Goal: Task Accomplishment & Management: Manage account settings

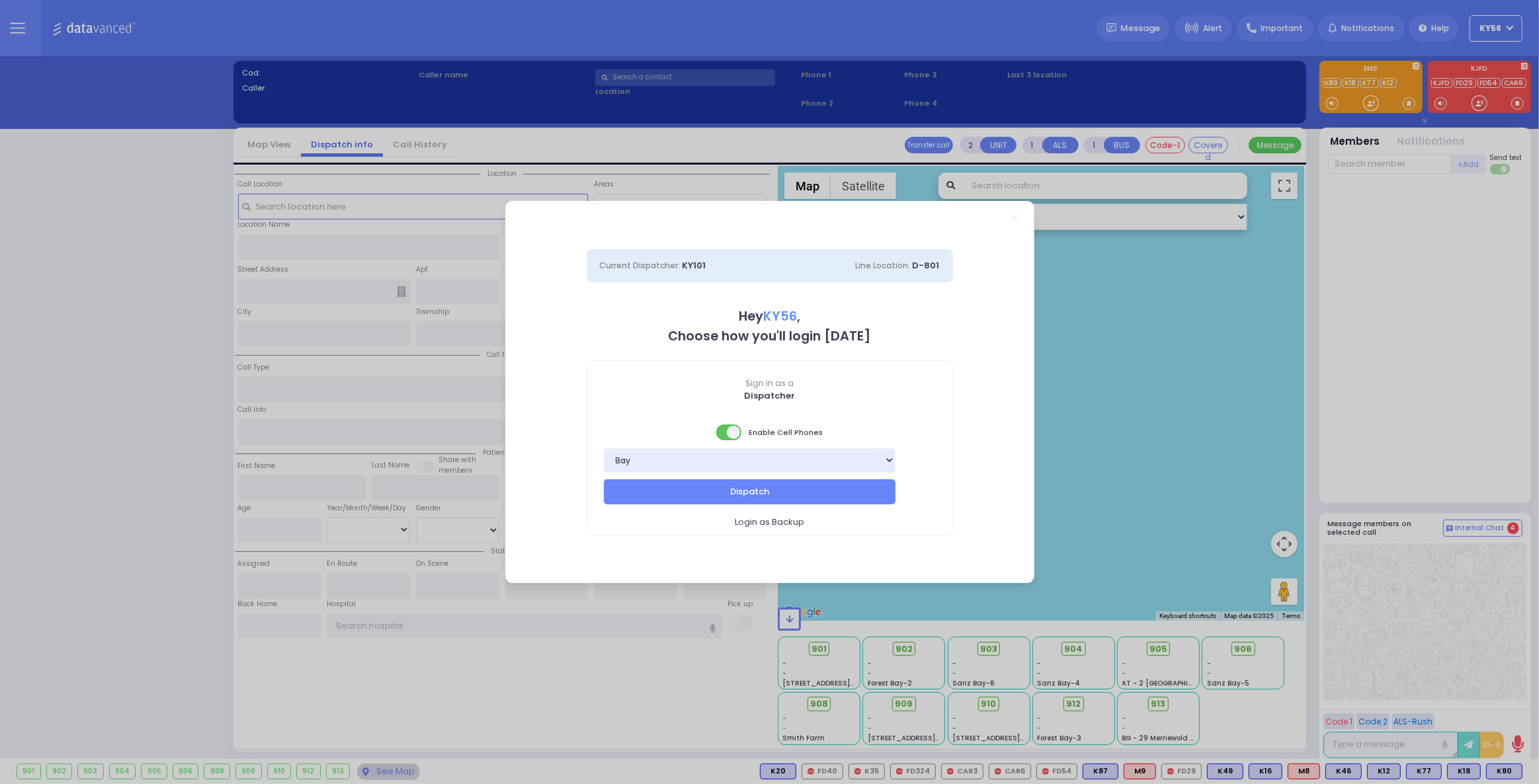
drag, startPoint x: 815, startPoint y: 473, endPoint x: 811, endPoint y: 480, distance: 8.1
click at [815, 473] on div "Bay K-14 K-16 K-18 K-40 K-6 K-61 K-63 K-67 K-72 Medic 7 K-68 K-48 D-801 D-802 D…" at bounding box center [770, 464] width 365 height 31
click at [808, 485] on button "Dispatch" at bounding box center [750, 492] width 292 height 25
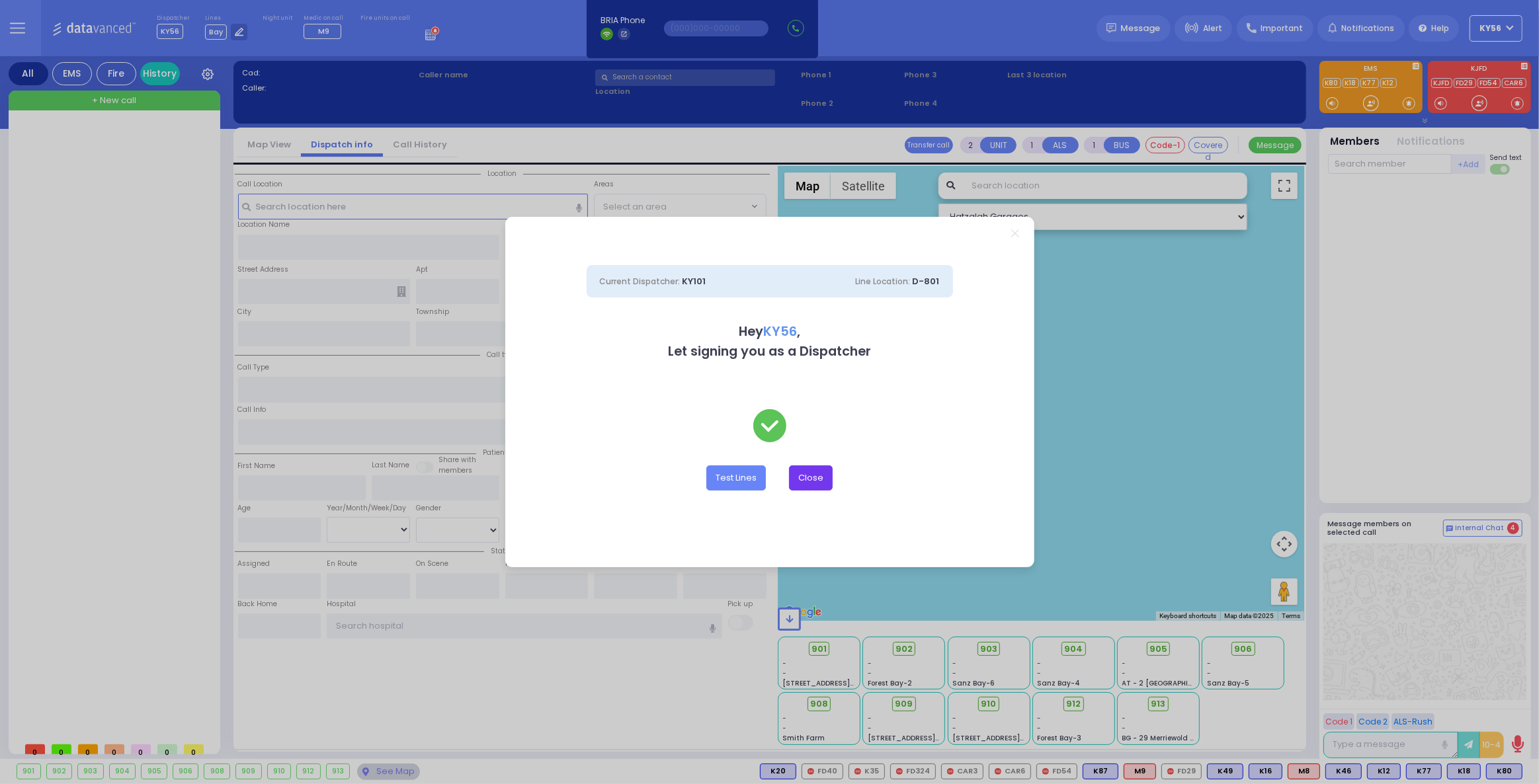
click at [826, 484] on button "Close" at bounding box center [811, 478] width 44 height 25
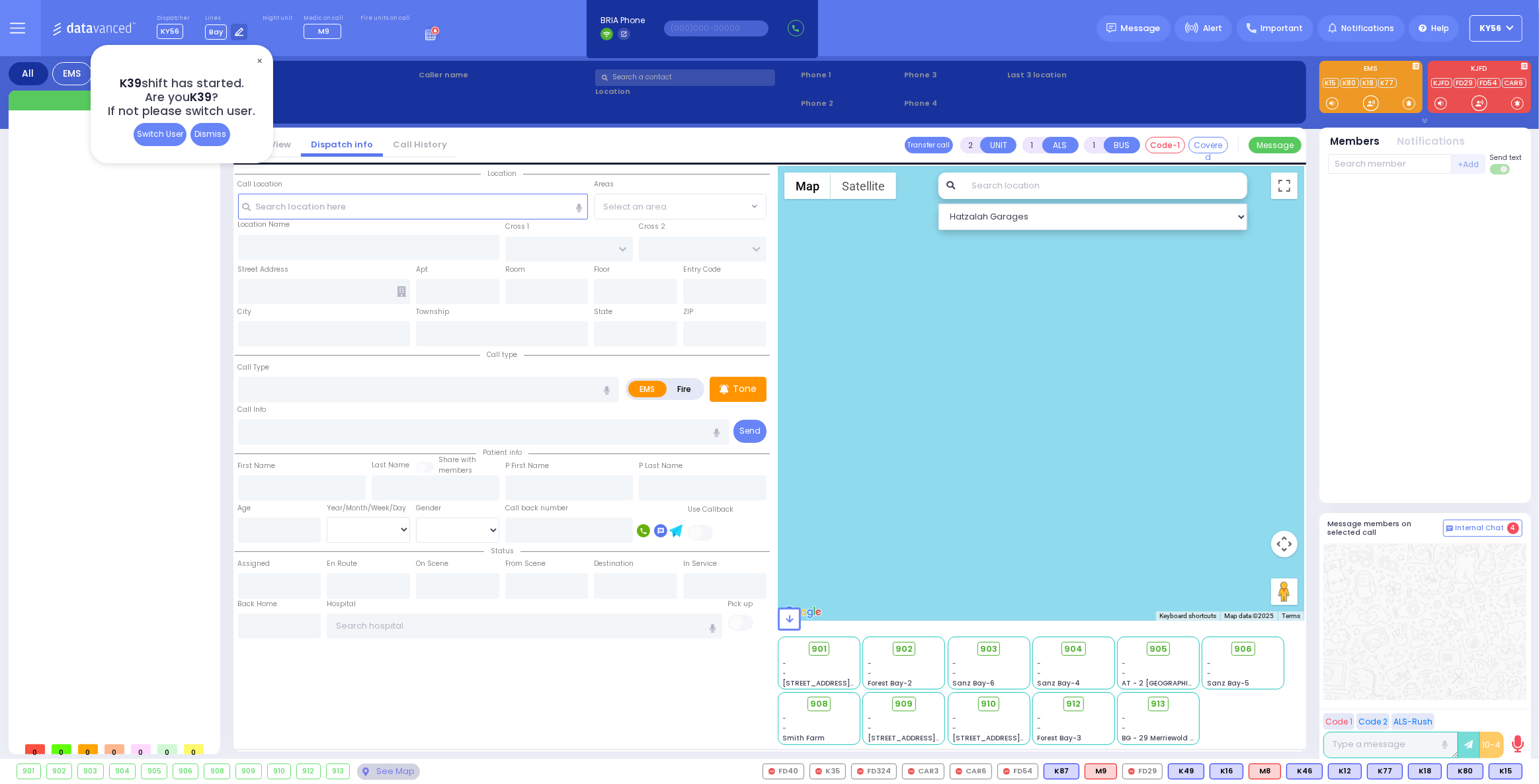
click at [219, 137] on div "Dismiss" at bounding box center [210, 134] width 39 height 23
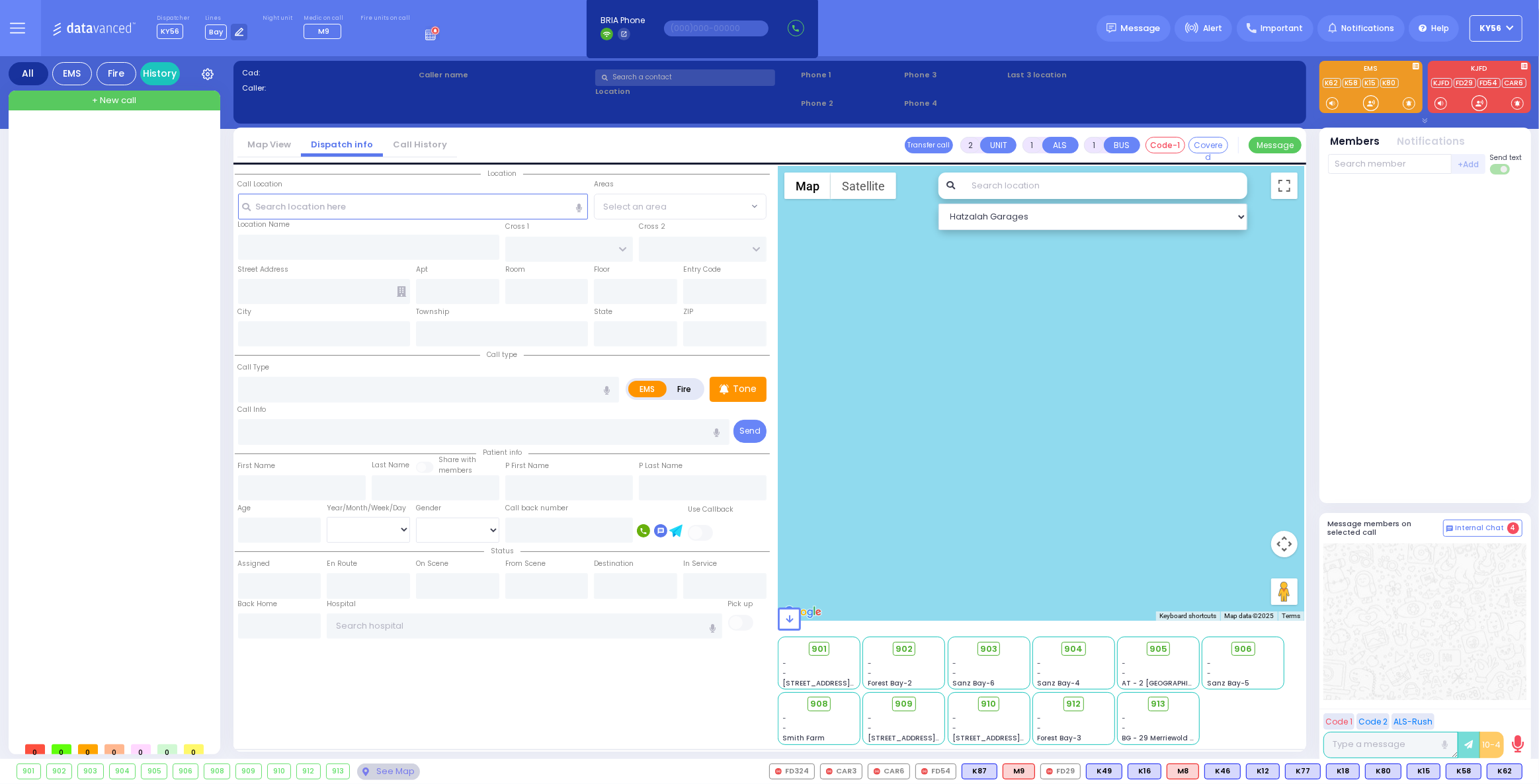
click at [1510, 27] on button "KY56" at bounding box center [1496, 28] width 53 height 26
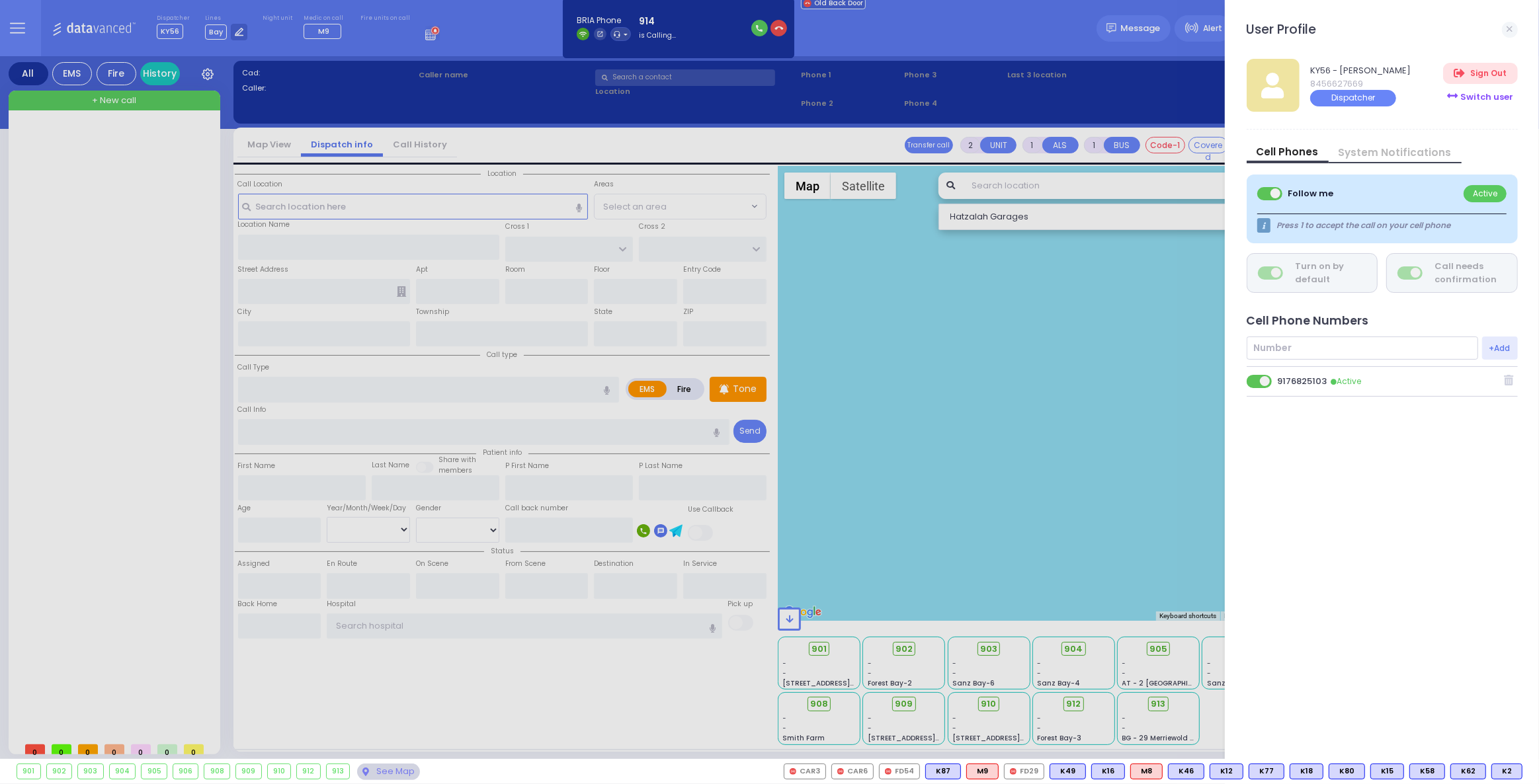
click at [1489, 99] on div "Switch user" at bounding box center [1480, 97] width 74 height 22
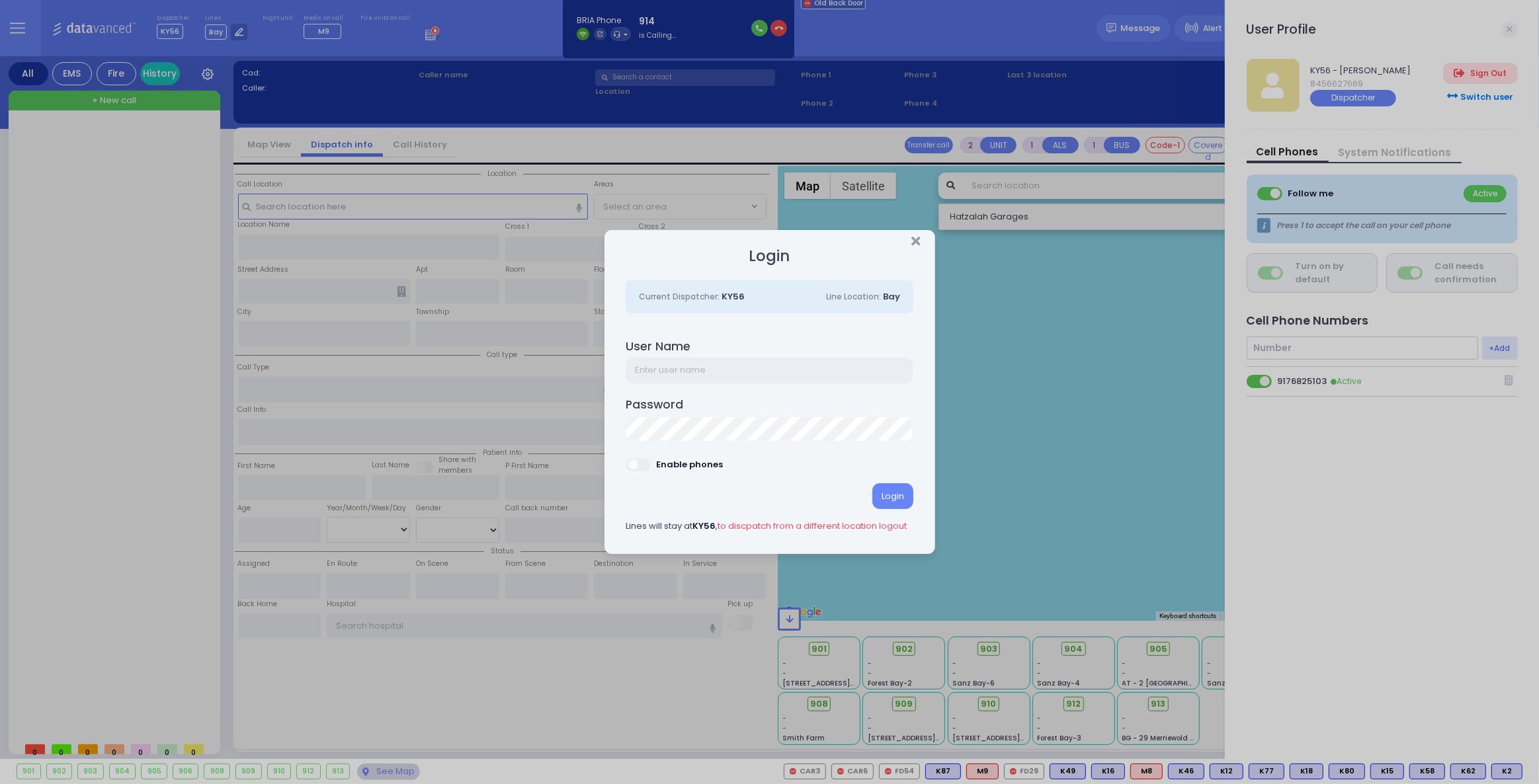
click at [717, 374] on input "text" at bounding box center [770, 370] width 288 height 25
type input "ky39"
